Goal: Navigation & Orientation: Go to known website

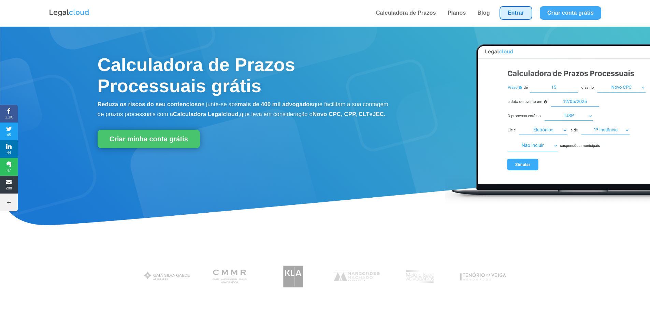
click at [523, 9] on link "Entrar" at bounding box center [515, 13] width 33 height 14
click at [509, 14] on link "Entrar" at bounding box center [515, 13] width 33 height 14
click at [513, 13] on link "Entrar" at bounding box center [515, 13] width 33 height 14
